Goal: Find specific page/section: Find specific page/section

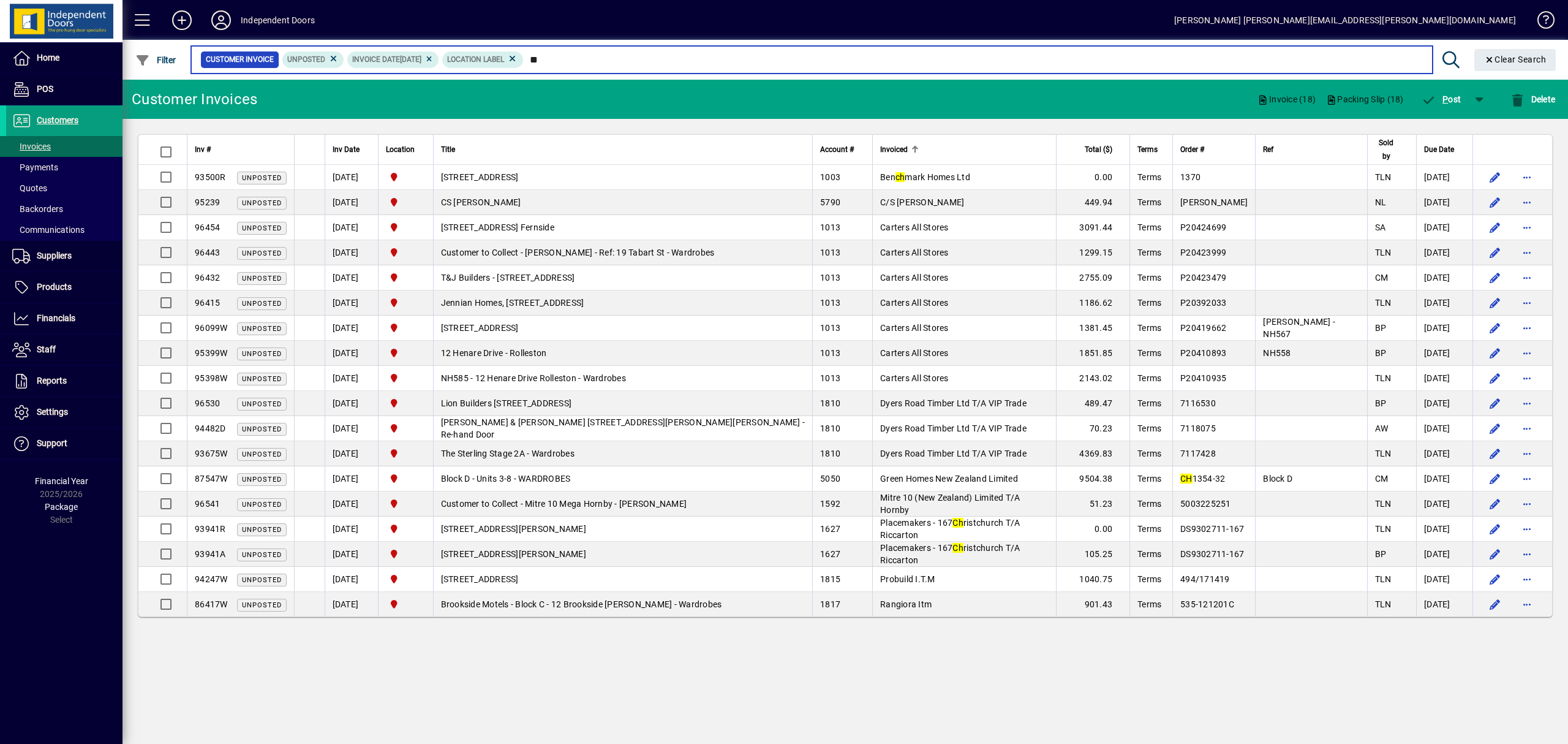
click at [601, 58] on input "**" at bounding box center [973, 59] width 899 height 17
type input "*"
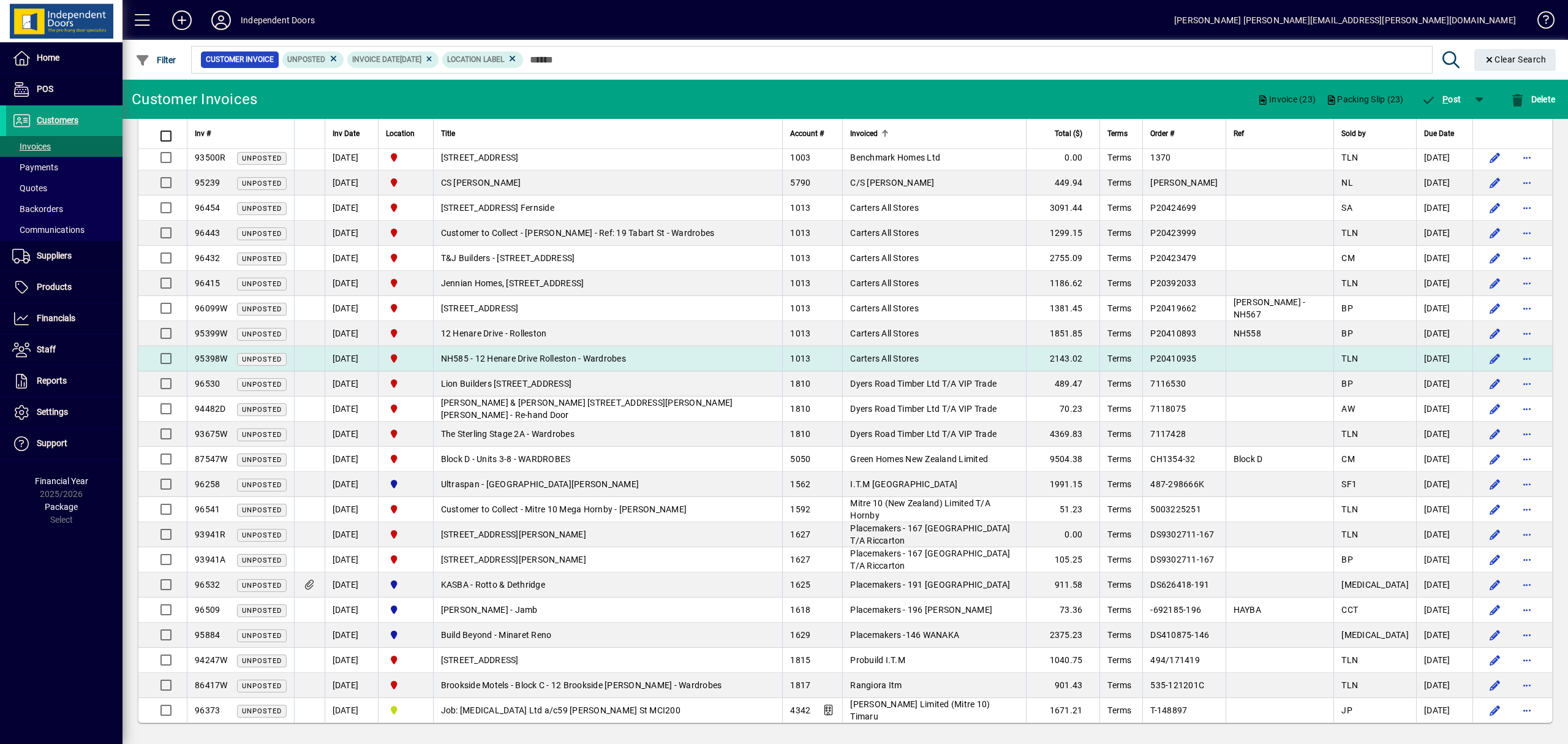
scroll to position [24, 0]
